Goal: Task Accomplishment & Management: Manage account settings

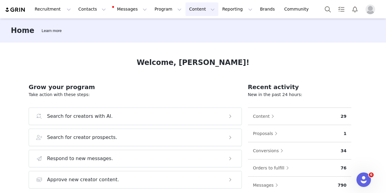
click at [186, 9] on button "Content Content" at bounding box center [202, 9] width 33 height 14
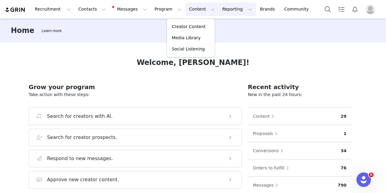
click at [219, 6] on button "Reporting Reporting" at bounding box center [237, 9] width 37 height 14
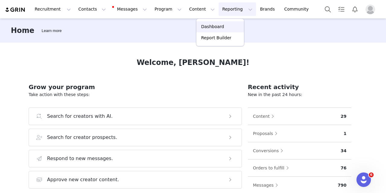
click at [203, 24] on p "Dashboard" at bounding box center [212, 27] width 23 height 6
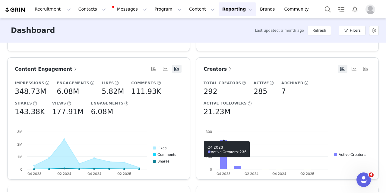
scroll to position [181, 0]
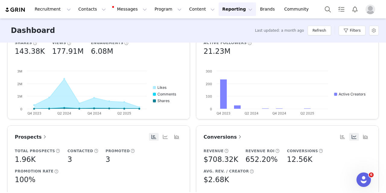
click at [217, 132] on article "Conversions Revenue $708.32K Revenue ROI 652.20% Conversions 12.56K Avg. Rev. /…" at bounding box center [287, 186] width 183 height 122
click at [216, 134] on span "Conversions" at bounding box center [223, 137] width 39 height 6
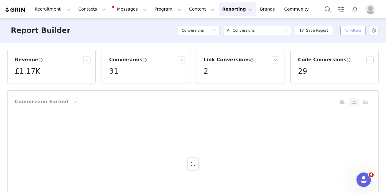
click at [343, 29] on button "Filters" at bounding box center [353, 31] width 25 height 10
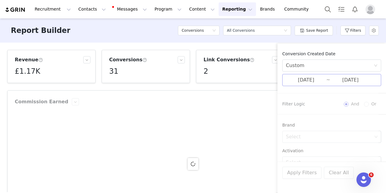
click at [306, 77] on input "09/29/2025" at bounding box center [306, 80] width 40 height 8
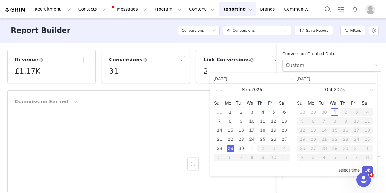
click at [240, 146] on div "30" at bounding box center [241, 148] width 7 height 7
type input "09/30/2025"
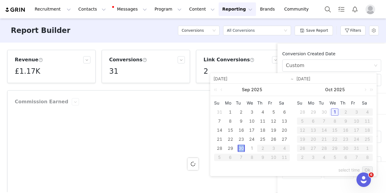
type input "09/30/2025"
click at [370, 168] on link "Ok" at bounding box center [367, 169] width 11 height 7
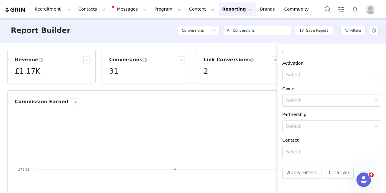
scroll to position [108, 0]
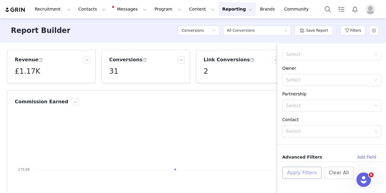
click at [308, 175] on button "Apply Filters" at bounding box center [301, 173] width 39 height 12
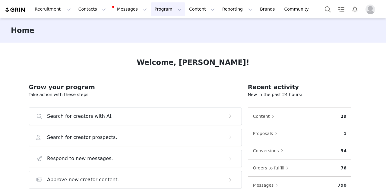
click at [159, 8] on button "Program Program" at bounding box center [168, 9] width 34 height 14
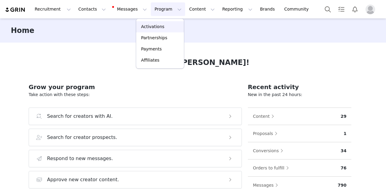
click at [156, 22] on link "Activations" at bounding box center [160, 26] width 48 height 11
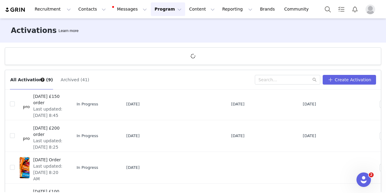
scroll to position [121, 0]
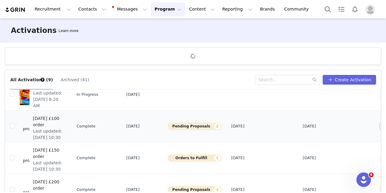
click at [380, 125] on button "button" at bounding box center [383, 125] width 7 height 7
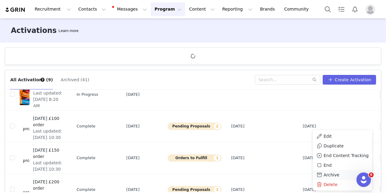
click at [327, 175] on span "Archive" at bounding box center [332, 174] width 16 height 7
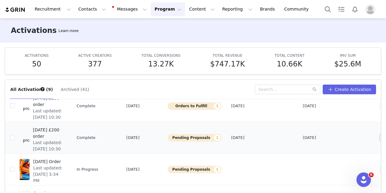
scroll to position [151, 0]
click at [380, 107] on button "button" at bounding box center [383, 105] width 7 height 7
click at [380, 108] on button "button" at bounding box center [383, 105] width 7 height 7
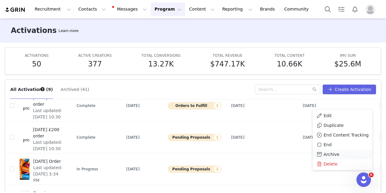
click at [332, 154] on span "Archive" at bounding box center [332, 154] width 16 height 7
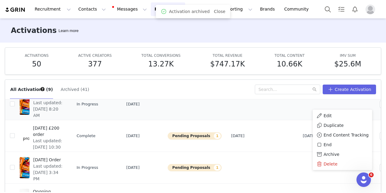
scroll to position [133, 0]
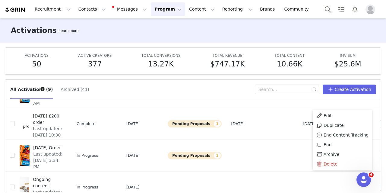
click at [381, 105] on div "All Activations (9) Archived (41) Create Activation Activation Name Activation …" at bounding box center [193, 133] width 386 height 117
click at [380, 121] on button "button" at bounding box center [383, 123] width 7 height 7
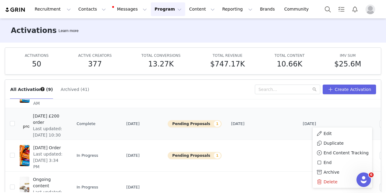
click at [239, 131] on td "[DATE]" at bounding box center [263, 124] width 72 height 32
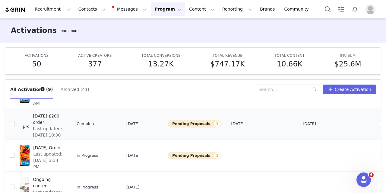
click at [61, 117] on span "[DATE] £200 order" at bounding box center [48, 119] width 30 height 13
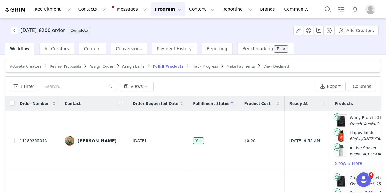
click at [65, 65] on span "Review Proposals" at bounding box center [65, 66] width 31 height 4
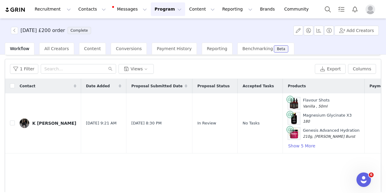
scroll to position [30, 0]
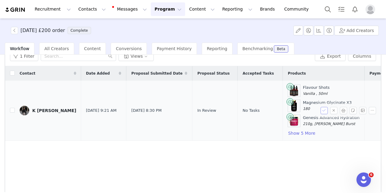
click at [322, 110] on button "button" at bounding box center [324, 110] width 7 height 7
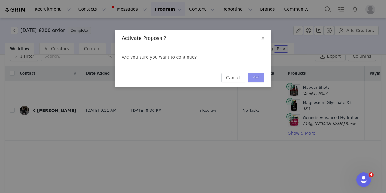
click at [259, 78] on button "Yes" at bounding box center [256, 78] width 17 height 10
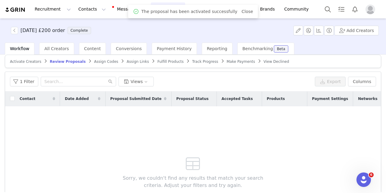
scroll to position [0, 0]
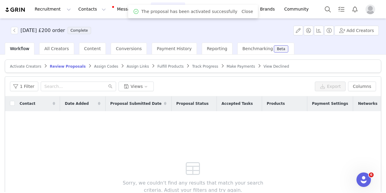
click at [160, 67] on span "Fulfill Products" at bounding box center [170, 66] width 26 height 4
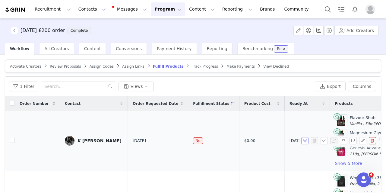
click at [301, 140] on button "button" at bounding box center [304, 140] width 7 height 7
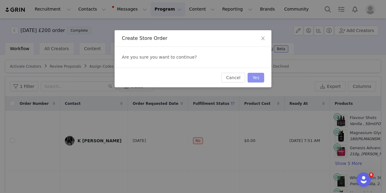
click at [261, 80] on button "Yes" at bounding box center [256, 78] width 17 height 10
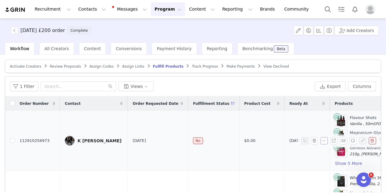
click at [321, 140] on button "button" at bounding box center [324, 140] width 7 height 7
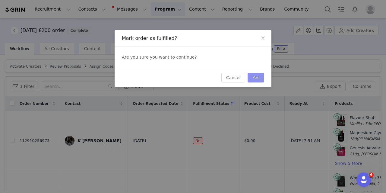
click at [258, 77] on button "Yes" at bounding box center [256, 78] width 17 height 10
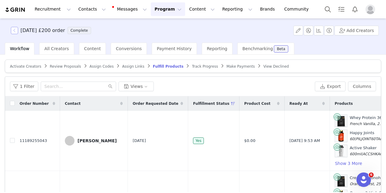
click at [15, 29] on button "button" at bounding box center [14, 30] width 7 height 7
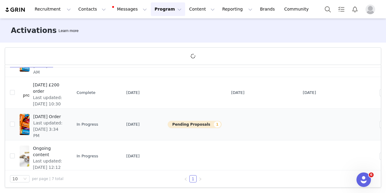
scroll to position [133, 0]
click at [63, 116] on span "[DATE] Order" at bounding box center [48, 116] width 30 height 6
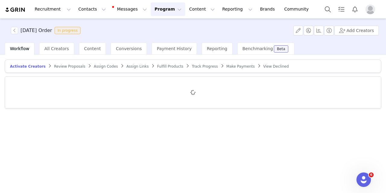
click at [64, 67] on span "Review Proposals" at bounding box center [69, 66] width 31 height 4
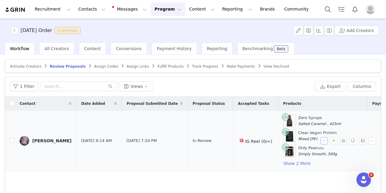
click at [321, 140] on button "button" at bounding box center [324, 140] width 7 height 7
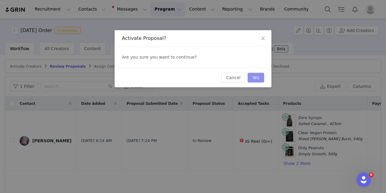
click at [256, 80] on button "Yes" at bounding box center [256, 78] width 17 height 10
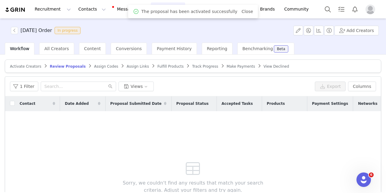
click at [157, 64] on span "Fulfill Products" at bounding box center [170, 66] width 26 height 4
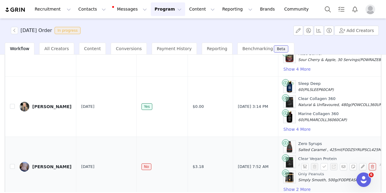
scroll to position [69, 0]
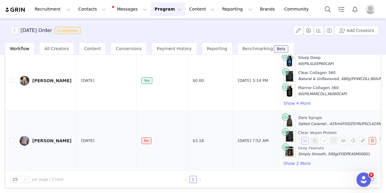
click at [301, 137] on button "button" at bounding box center [304, 140] width 7 height 7
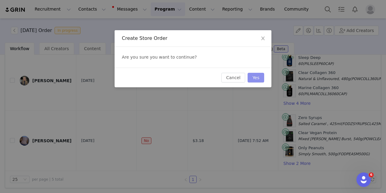
click at [258, 80] on button "Yes" at bounding box center [256, 78] width 17 height 10
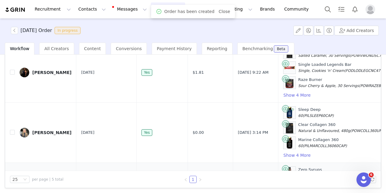
scroll to position [172, 0]
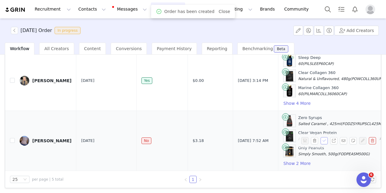
click at [321, 137] on button "button" at bounding box center [324, 140] width 7 height 7
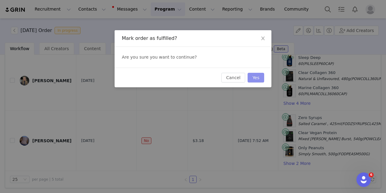
click at [255, 75] on button "Yes" at bounding box center [256, 78] width 17 height 10
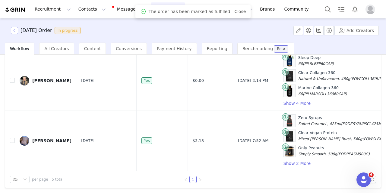
click at [17, 33] on button "button" at bounding box center [14, 30] width 7 height 7
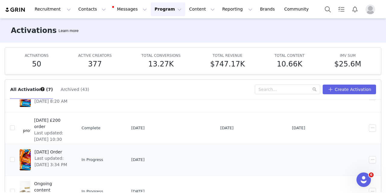
scroll to position [133, 0]
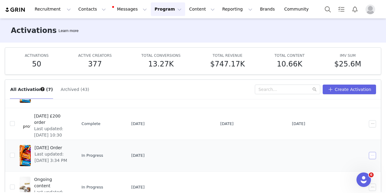
click at [369, 157] on button "button" at bounding box center [372, 155] width 7 height 7
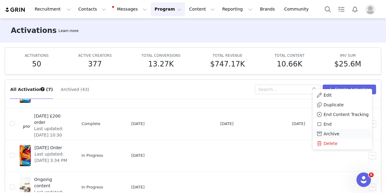
click at [346, 133] on div "Archive" at bounding box center [342, 133] width 52 height 7
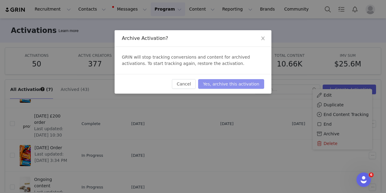
click at [242, 80] on button "Yes, archive this activation" at bounding box center [231, 84] width 66 height 10
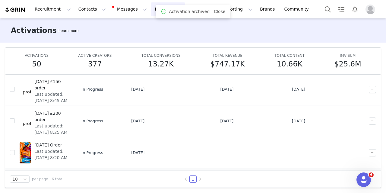
scroll to position [101, 0]
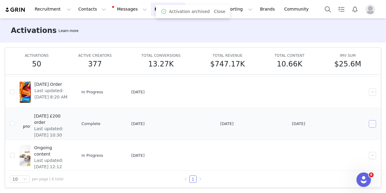
click at [369, 126] on button "button" at bounding box center [372, 123] width 7 height 7
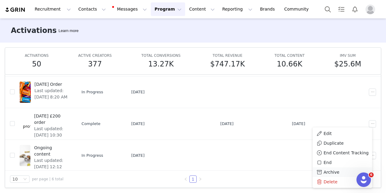
click at [332, 175] on li "Archive" at bounding box center [342, 172] width 59 height 10
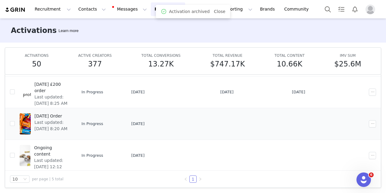
scroll to position [40, 0]
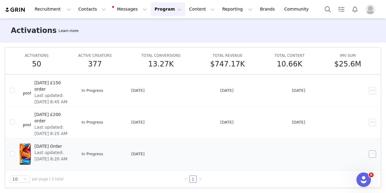
click at [369, 153] on button "button" at bounding box center [372, 153] width 7 height 7
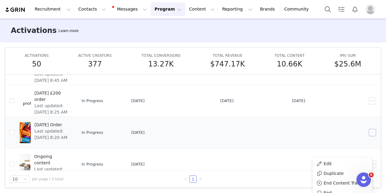
scroll to position [70, 0]
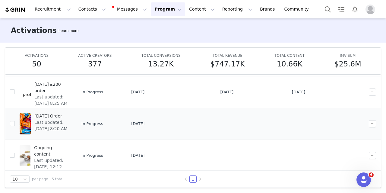
click at [364, 117] on td at bounding box center [368, 124] width 25 height 32
click at [369, 122] on button "button" at bounding box center [372, 123] width 7 height 7
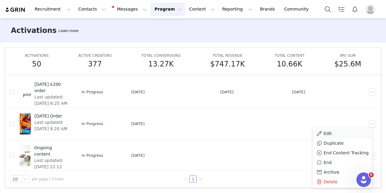
click at [331, 130] on div "Edit" at bounding box center [342, 133] width 52 height 7
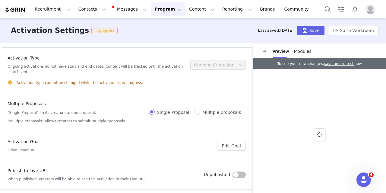
click at [303, 50] on span "Modules" at bounding box center [302, 51] width 17 height 5
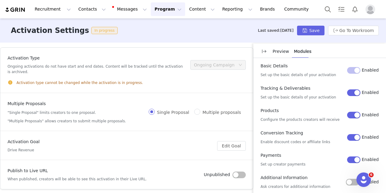
click at [277, 53] on p "Preview" at bounding box center [281, 51] width 17 height 6
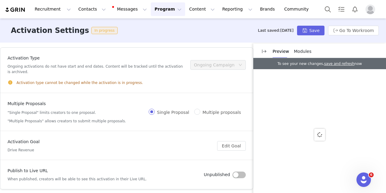
click at [239, 171] on button "button" at bounding box center [239, 174] width 13 height 7
click at [306, 32] on button "Save" at bounding box center [310, 31] width 27 height 10
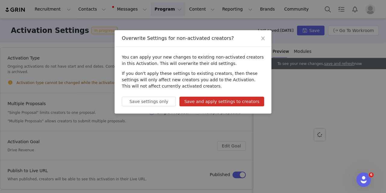
click at [243, 103] on button "Save and apply settings to creators" at bounding box center [222, 102] width 85 height 10
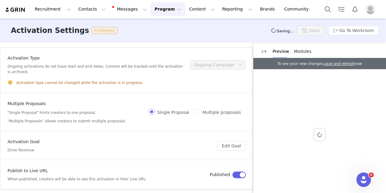
click at [160, 14] on button "Program Program" at bounding box center [168, 9] width 34 height 14
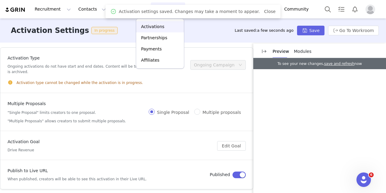
click at [154, 26] on p "Activations" at bounding box center [152, 27] width 23 height 6
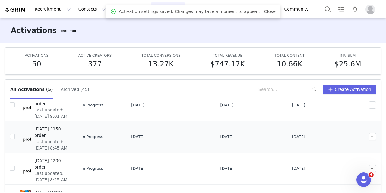
scroll to position [70, 0]
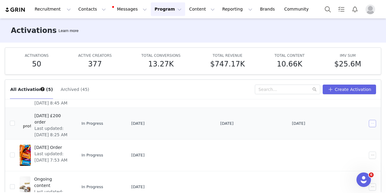
click at [369, 121] on button "button" at bounding box center [372, 123] width 7 height 7
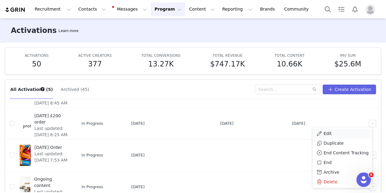
click at [331, 134] on div "Edit" at bounding box center [342, 133] width 52 height 7
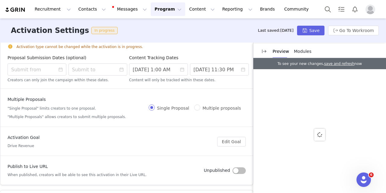
scroll to position [60, 0]
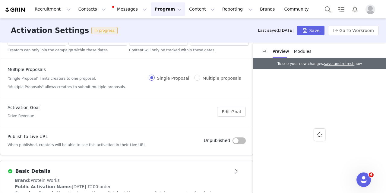
click at [238, 139] on button "button" at bounding box center [239, 140] width 13 height 7
click at [303, 32] on button "Save" at bounding box center [310, 31] width 27 height 10
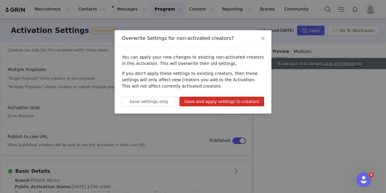
click at [249, 97] on button "Save and apply settings to creators" at bounding box center [222, 102] width 85 height 10
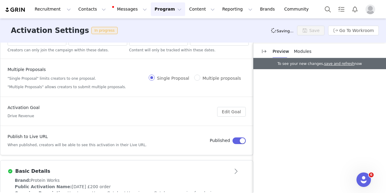
click at [298, 49] on span "Modules" at bounding box center [302, 51] width 17 height 5
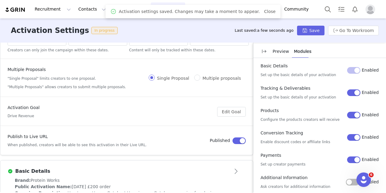
scroll to position [0, 0]
click at [264, 13] on link "Close" at bounding box center [269, 11] width 11 height 5
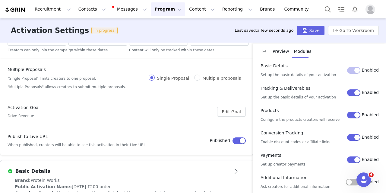
click at [151, 11] on button "Program Program" at bounding box center [168, 9] width 34 height 14
click at [154, 26] on p "Activations" at bounding box center [152, 27] width 23 height 6
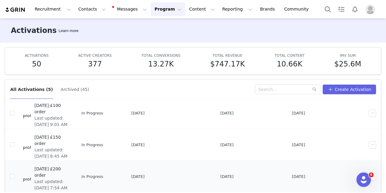
scroll to position [30, 0]
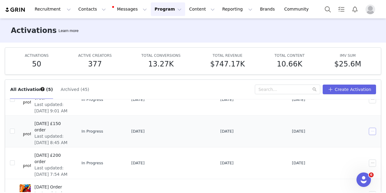
click at [369, 132] on button "button" at bounding box center [372, 131] width 7 height 7
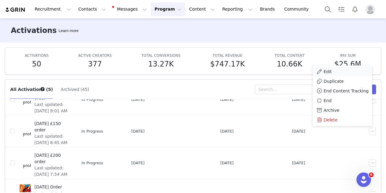
click at [326, 70] on span "Edit" at bounding box center [328, 71] width 8 height 7
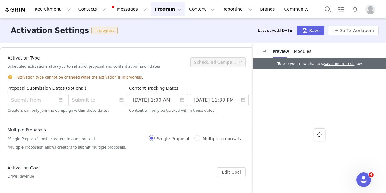
scroll to position [60, 0]
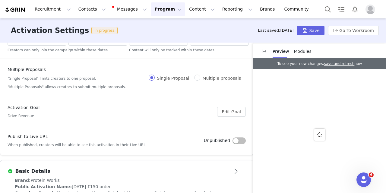
click at [237, 137] on button "button" at bounding box center [239, 140] width 13 height 7
click at [318, 30] on button "Save" at bounding box center [310, 31] width 27 height 10
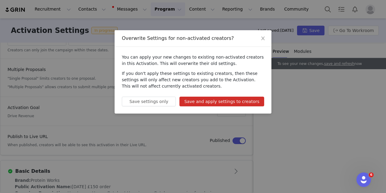
click at [244, 101] on button "Save and apply settings to creators" at bounding box center [222, 102] width 85 height 10
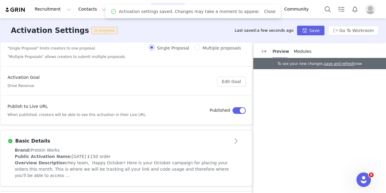
scroll to position [0, 0]
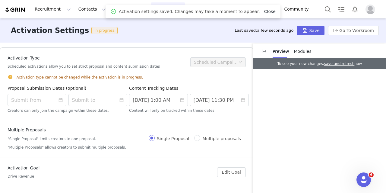
click at [264, 13] on link "Close" at bounding box center [269, 11] width 11 height 5
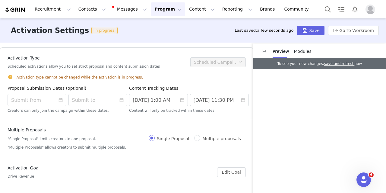
click at [156, 8] on button "Program Program" at bounding box center [168, 9] width 34 height 14
click at [157, 24] on p "Activations" at bounding box center [152, 27] width 23 height 6
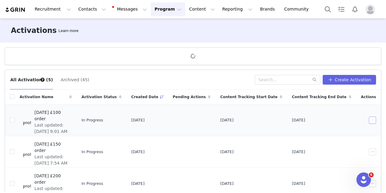
click at [369, 120] on button "button" at bounding box center [372, 119] width 7 height 7
click at [341, 133] on div "Edit" at bounding box center [342, 130] width 52 height 7
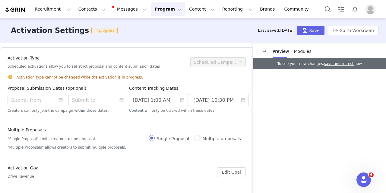
click at [157, 6] on button "Program Program" at bounding box center [168, 9] width 34 height 14
click at [162, 25] on div "Activations" at bounding box center [160, 27] width 40 height 6
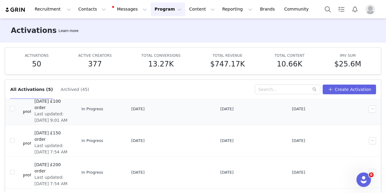
scroll to position [30, 0]
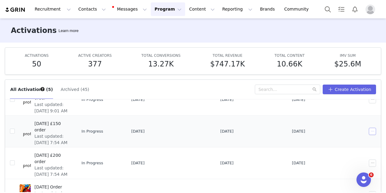
click at [369, 129] on button "button" at bounding box center [372, 131] width 7 height 7
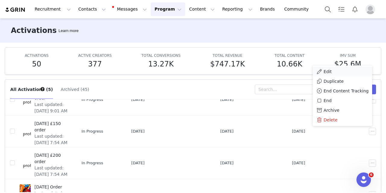
click at [340, 72] on div "Edit" at bounding box center [342, 71] width 52 height 7
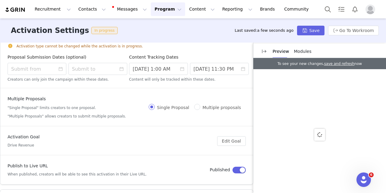
scroll to position [30, 0]
click at [160, 12] on button "Program Program" at bounding box center [168, 9] width 34 height 14
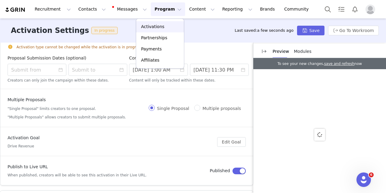
click at [159, 29] on p "Activations" at bounding box center [152, 27] width 23 height 6
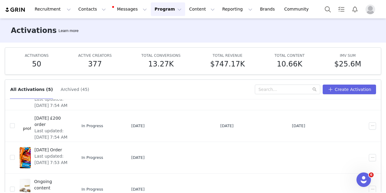
scroll to position [70, 0]
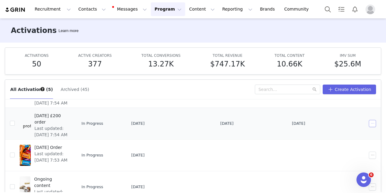
click at [369, 125] on button "button" at bounding box center [372, 123] width 7 height 7
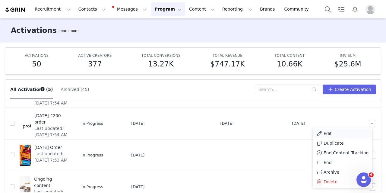
click at [342, 133] on div "Edit" at bounding box center [342, 133] width 52 height 7
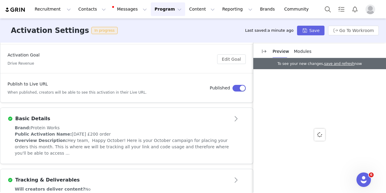
scroll to position [121, 0]
